Goal: Task Accomplishment & Management: Manage account settings

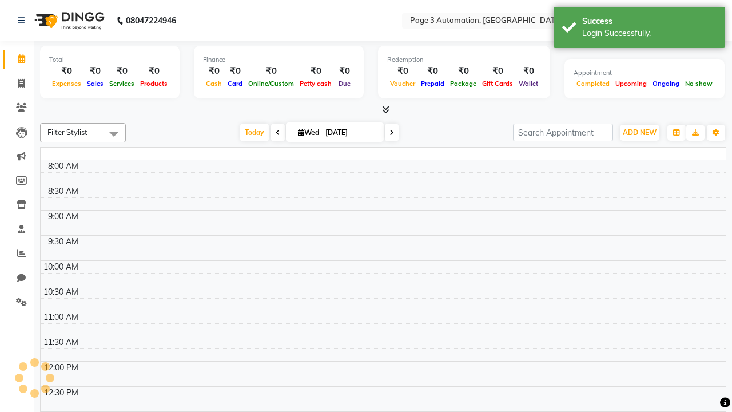
select select "en"
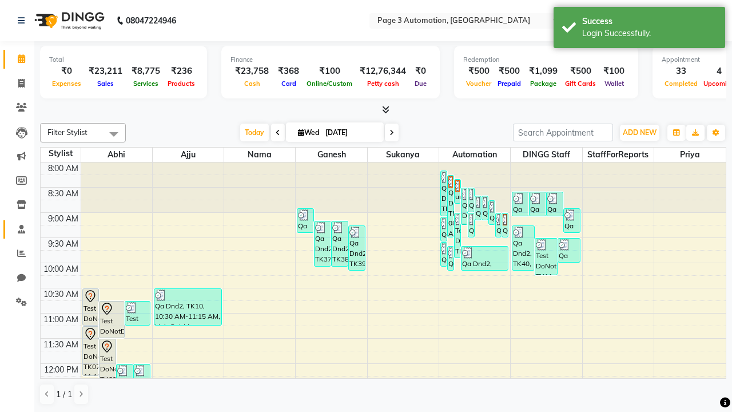
click at [17, 229] on span at bounding box center [21, 229] width 20 height 13
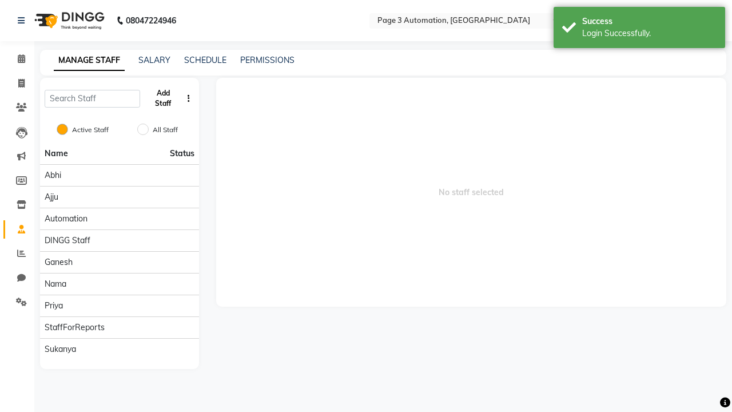
click at [163, 98] on button "Add Staff" at bounding box center [163, 98] width 37 height 30
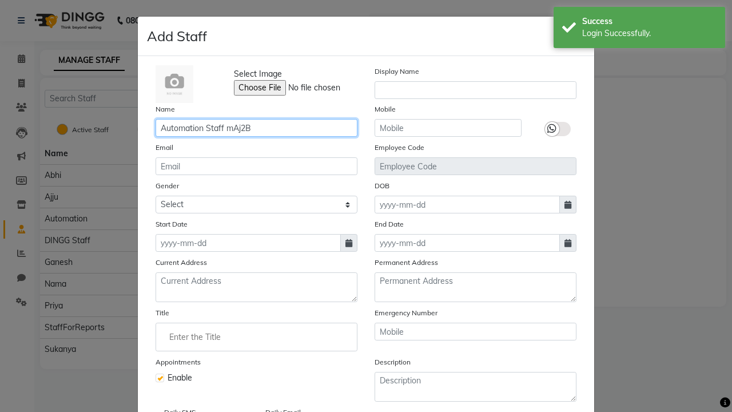
type input "Automation Staff mAj2B"
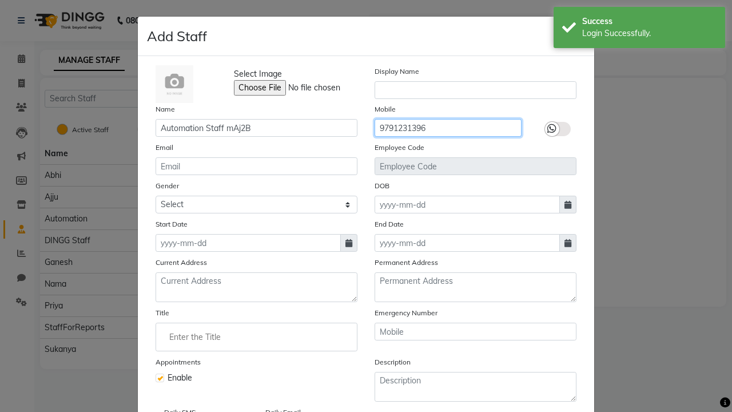
type input "9791231396"
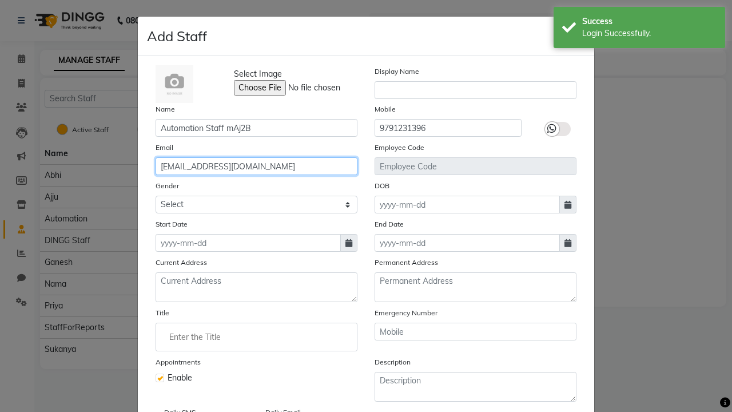
type input "[EMAIL_ADDRESS][DOMAIN_NAME]"
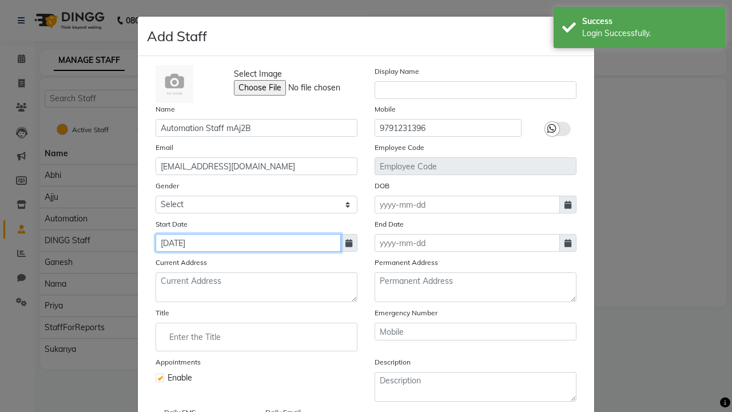
type input "[DATE]"
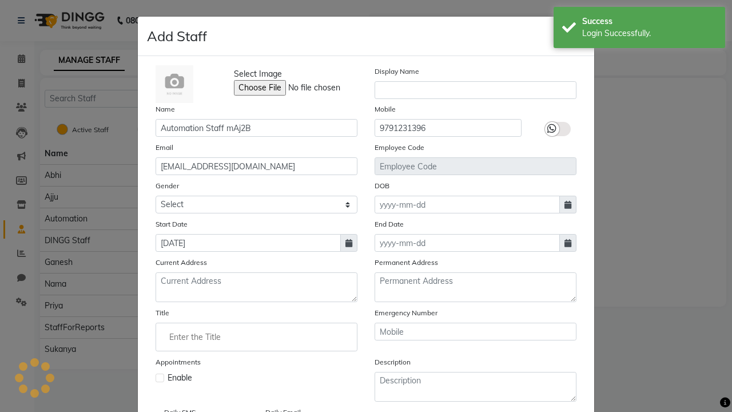
checkbox input "false"
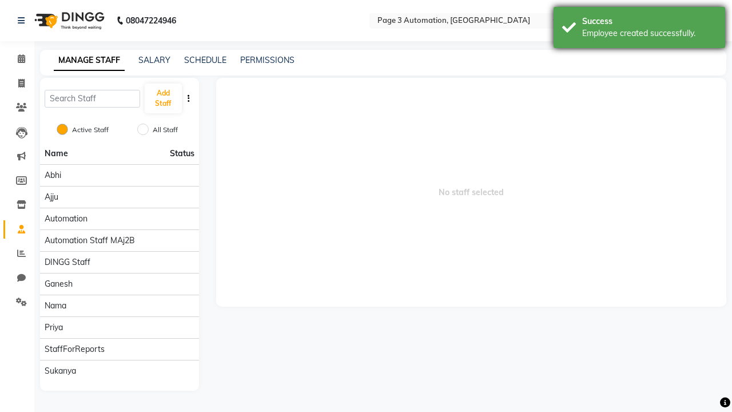
click at [639, 29] on div "Employee created successfully." at bounding box center [649, 33] width 134 height 12
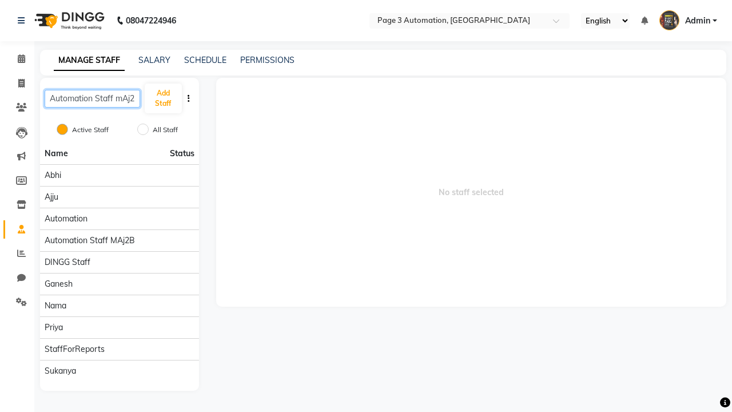
scroll to position [0, 5]
type input "Automation Staff mAj2B"
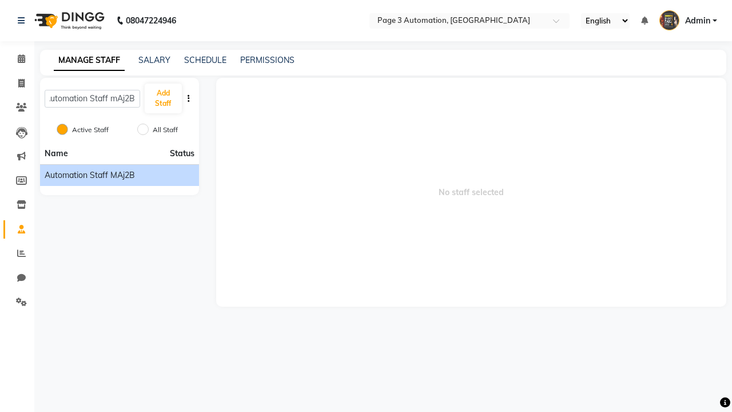
click at [119, 175] on span "Automation Staff mAj2B" at bounding box center [90, 175] width 90 height 12
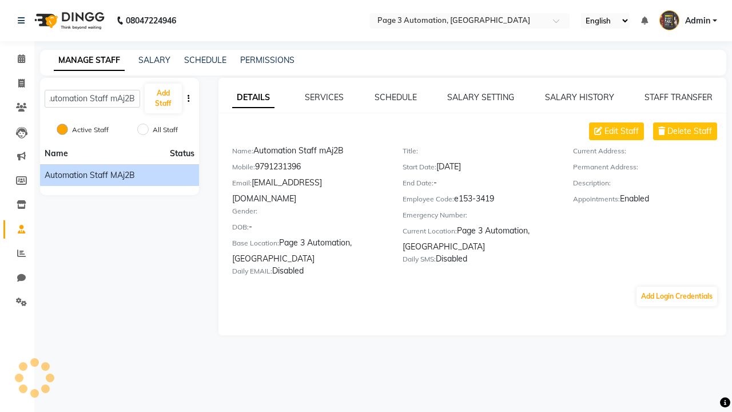
scroll to position [0, 0]
click at [480, 97] on link "SALARY SETTING" at bounding box center [480, 97] width 67 height 10
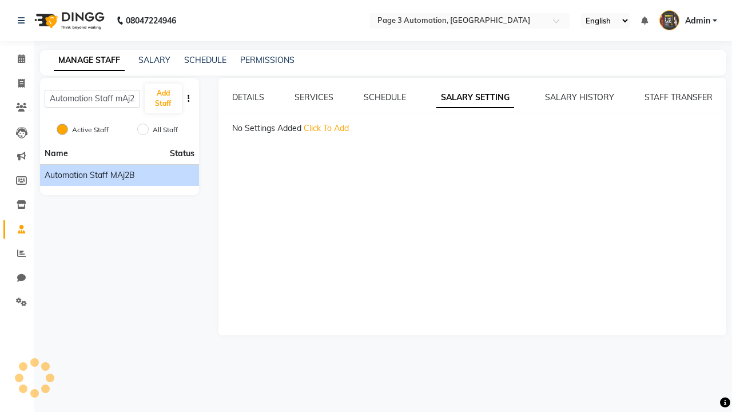
click at [326, 128] on span "Click To Add" at bounding box center [326, 128] width 45 height 10
select select "monthly"
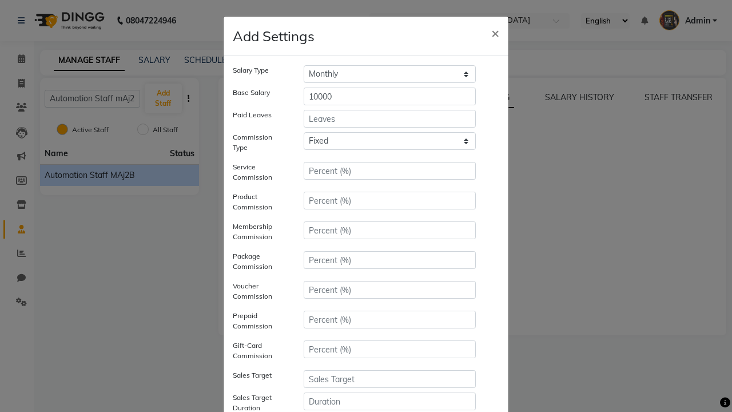
type input "10000"
type input "3"
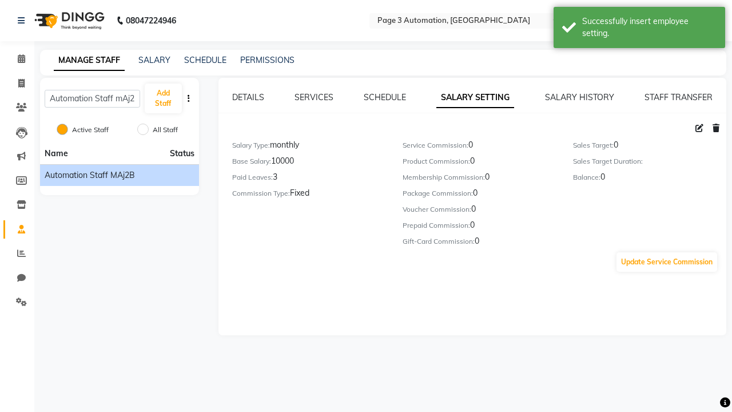
scroll to position [148, 0]
click at [639, 29] on div "Successfully insert employee setting." at bounding box center [649, 27] width 134 height 24
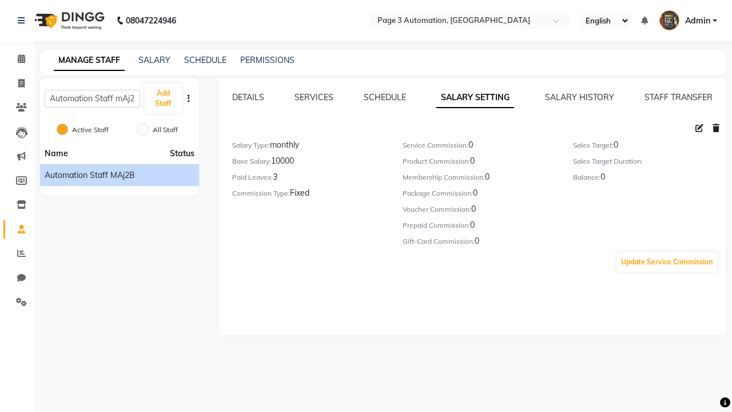
click at [699, 128] on icon at bounding box center [699, 128] width 8 height 8
select select "monthly"
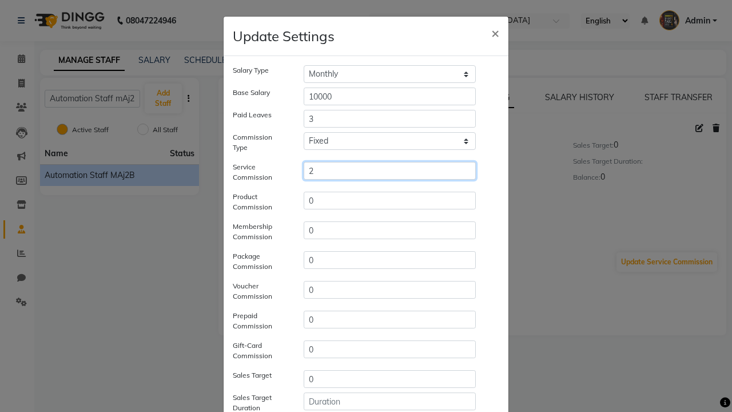
type input "2"
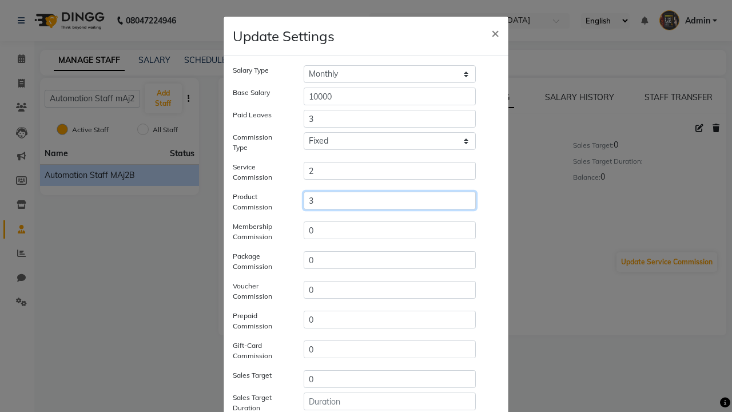
type input "3"
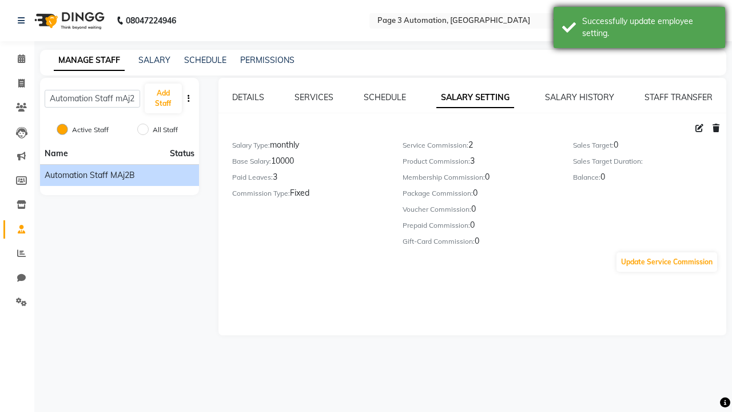
click at [639, 29] on div "Successfully update employee setting." at bounding box center [649, 27] width 134 height 24
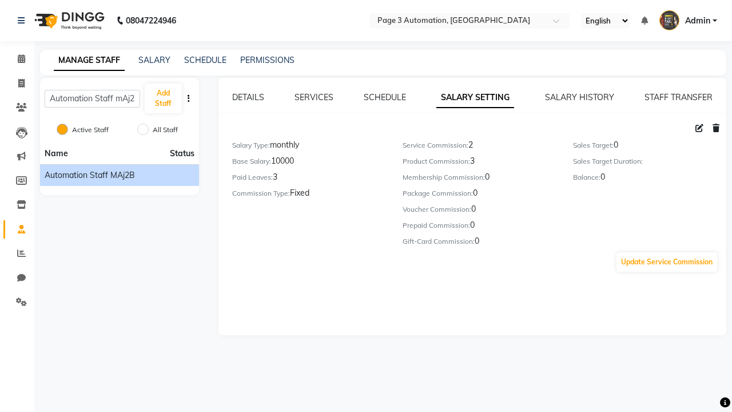
click at [716, 128] on icon at bounding box center [715, 128] width 7 height 8
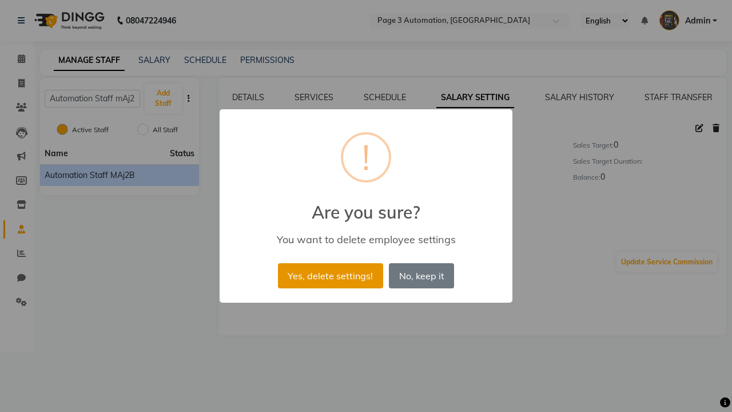
click at [330, 275] on button "Yes, delete settings!" at bounding box center [330, 275] width 105 height 25
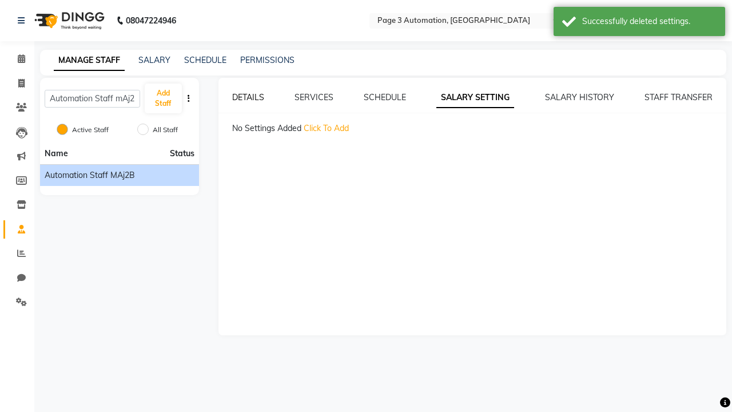
click at [639, 23] on div "Successfully deleted settings." at bounding box center [649, 21] width 134 height 12
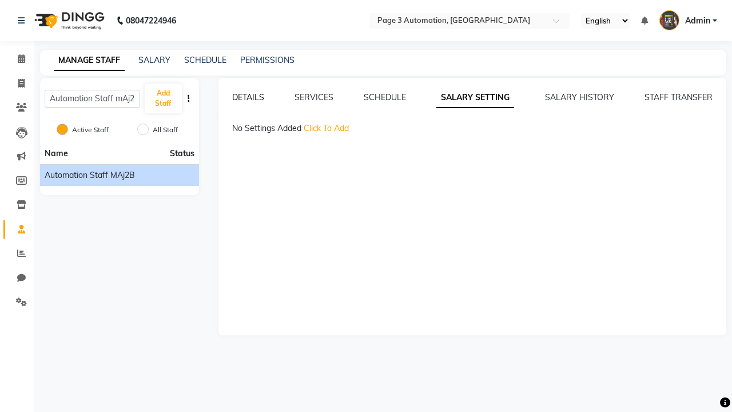
click at [248, 97] on link "DETAILS" at bounding box center [248, 97] width 32 height 10
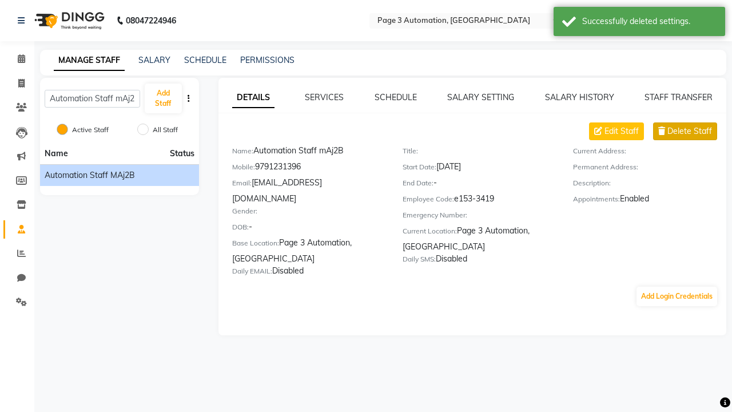
click at [690, 131] on span "Delete Staff" at bounding box center [689, 131] width 45 height 12
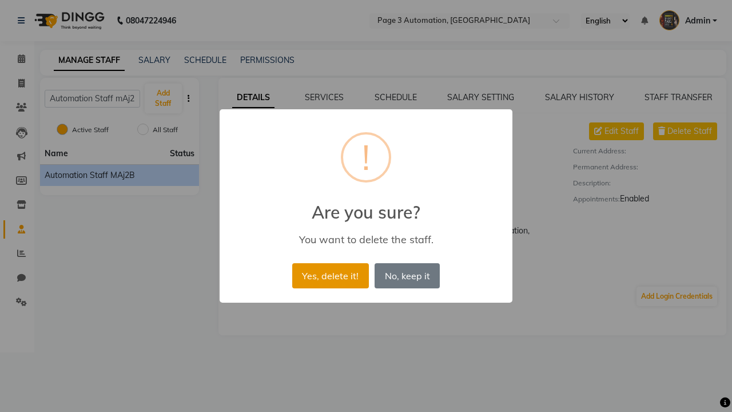
click at [341, 263] on button "Yes, delete it!" at bounding box center [330, 275] width 77 height 25
